Goal: Check status: Check status

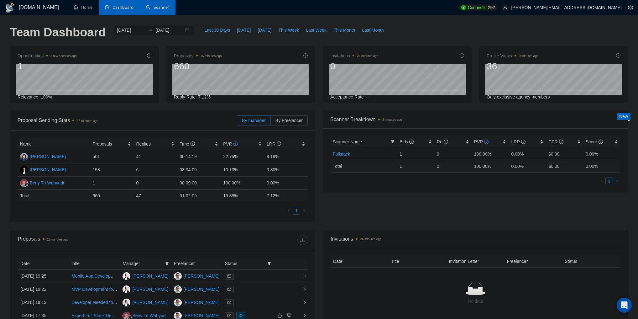
click at [167, 8] on link "Scanner" at bounding box center [157, 7] width 23 height 5
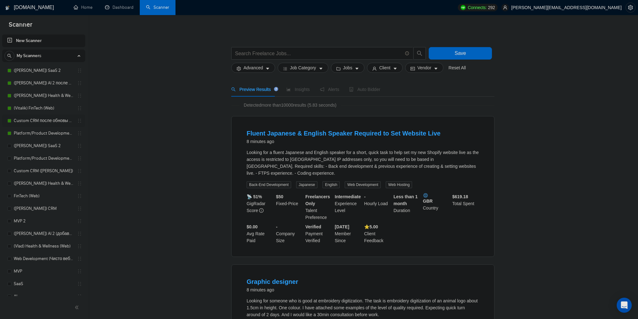
click at [52, 122] on link "Custom CRM после обновы профилей" at bounding box center [44, 120] width 60 height 13
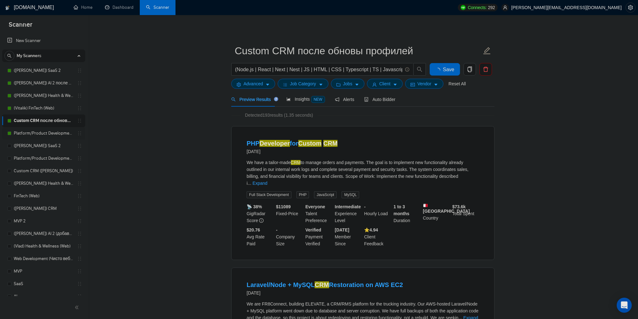
click at [60, 135] on link "Platform/Product Development (Чисто продкты) (после обновы профилей)" at bounding box center [44, 133] width 60 height 13
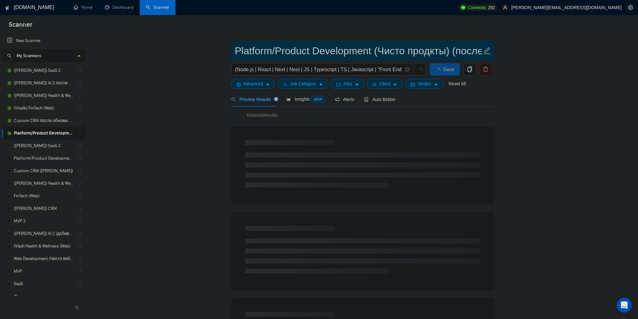
scroll to position [0, 105]
drag, startPoint x: 456, startPoint y: 51, endPoint x: 497, endPoint y: 51, distance: 40.7
click at [497, 51] on main "Platform/Product Development (Чисто продкты) (после обновы профилей) (Node.js |…" at bounding box center [363, 286] width 530 height 523
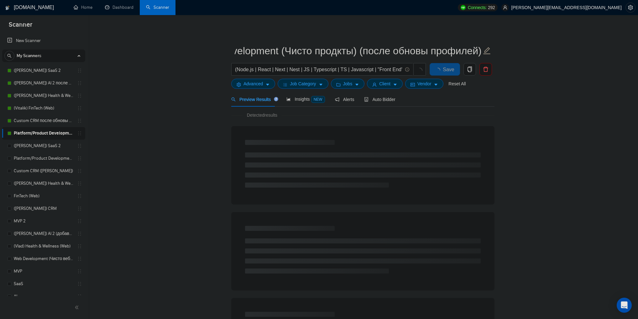
scroll to position [0, 0]
click at [149, 110] on main "Platform/Product Development (Чисто продкты) (после обновы профилей) (Node.js |…" at bounding box center [363, 286] width 530 height 523
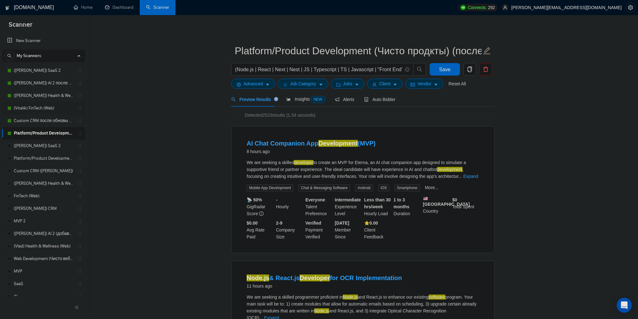
click at [49, 107] on link "(Vitalik) FinTech (Web)" at bounding box center [44, 108] width 60 height 13
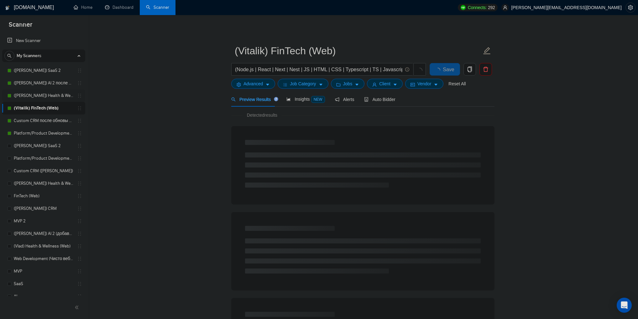
click at [39, 97] on link "([PERSON_NAME]) Health & Wellness (Web) после обновы профиля" at bounding box center [44, 95] width 60 height 13
click at [52, 79] on link "([PERSON_NAME]) AI 2 после обновы профиля" at bounding box center [44, 83] width 60 height 13
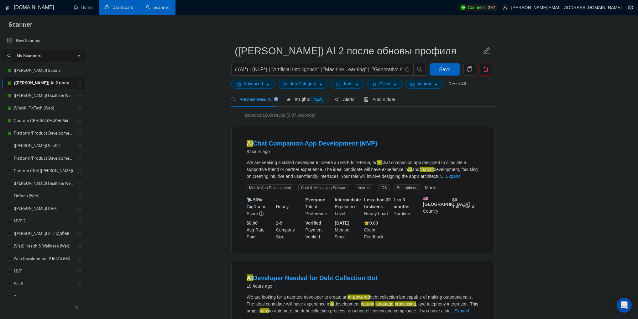
click at [118, 10] on link "Dashboard" at bounding box center [119, 7] width 29 height 5
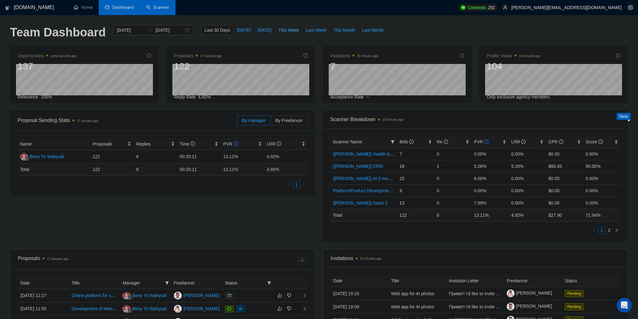
click at [280, 31] on span "This Week" at bounding box center [288, 30] width 21 height 7
type input "[DATE]"
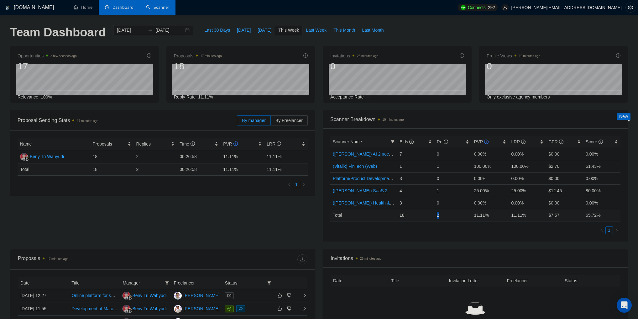
drag, startPoint x: 439, startPoint y: 215, endPoint x: 435, endPoint y: 216, distance: 3.8
click at [435, 216] on td "2" at bounding box center [452, 215] width 37 height 12
click at [437, 216] on td "2" at bounding box center [452, 215] width 37 height 12
click at [440, 215] on td "2" at bounding box center [452, 215] width 37 height 12
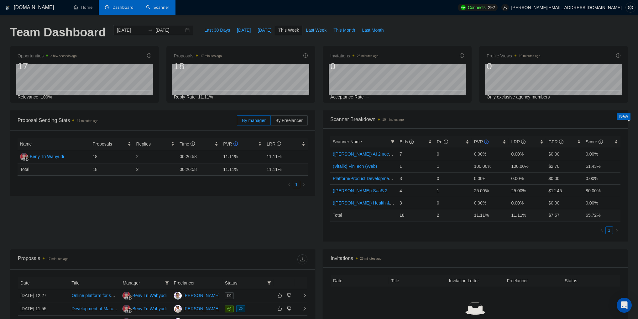
click at [306, 32] on span "Last Week" at bounding box center [316, 30] width 21 height 7
type input "[DATE]"
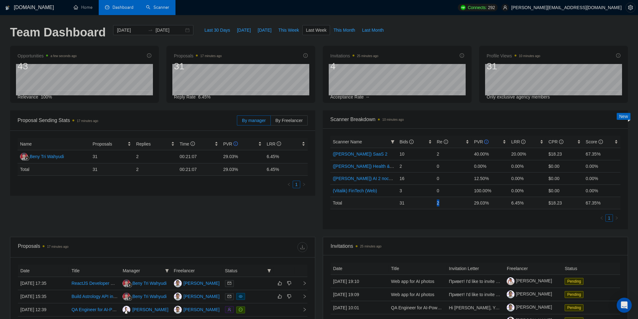
drag, startPoint x: 439, startPoint y: 202, endPoint x: 435, endPoint y: 203, distance: 3.5
click at [435, 203] on td "2" at bounding box center [452, 203] width 37 height 12
click at [437, 202] on td "2" at bounding box center [452, 203] width 37 height 12
click at [439, 202] on td "2" at bounding box center [452, 203] width 37 height 12
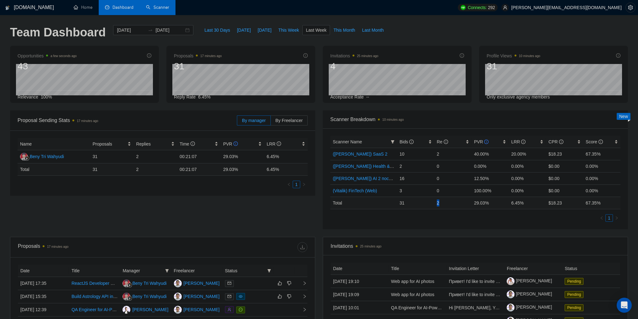
click at [437, 202] on td "2" at bounding box center [452, 203] width 37 height 12
click at [287, 35] on div "Last 30 Days [DATE] [DATE] This Week Last Week This Month Last Month" at bounding box center [294, 35] width 194 height 21
click at [286, 34] on button "This Week" at bounding box center [289, 30] width 28 height 10
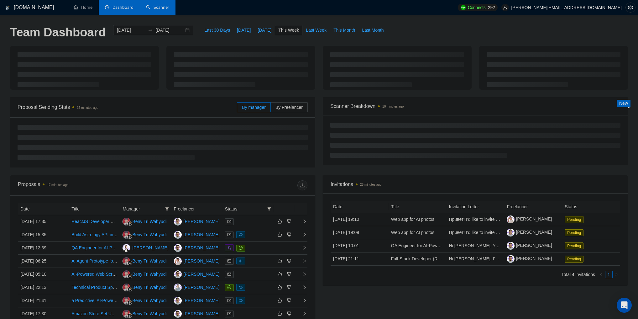
type input "[DATE]"
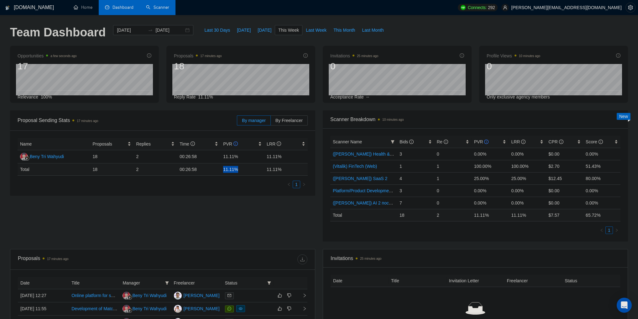
drag, startPoint x: 237, startPoint y: 170, endPoint x: 223, endPoint y: 169, distance: 14.5
click at [223, 169] on td "11.11 %" at bounding box center [243, 169] width 44 height 12
click at [209, 196] on div "Proposal Sending Stats 17 minutes ago By manager By Freelancer Name Proposals R…" at bounding box center [319, 179] width 626 height 139
